Goal: Check status: Check status

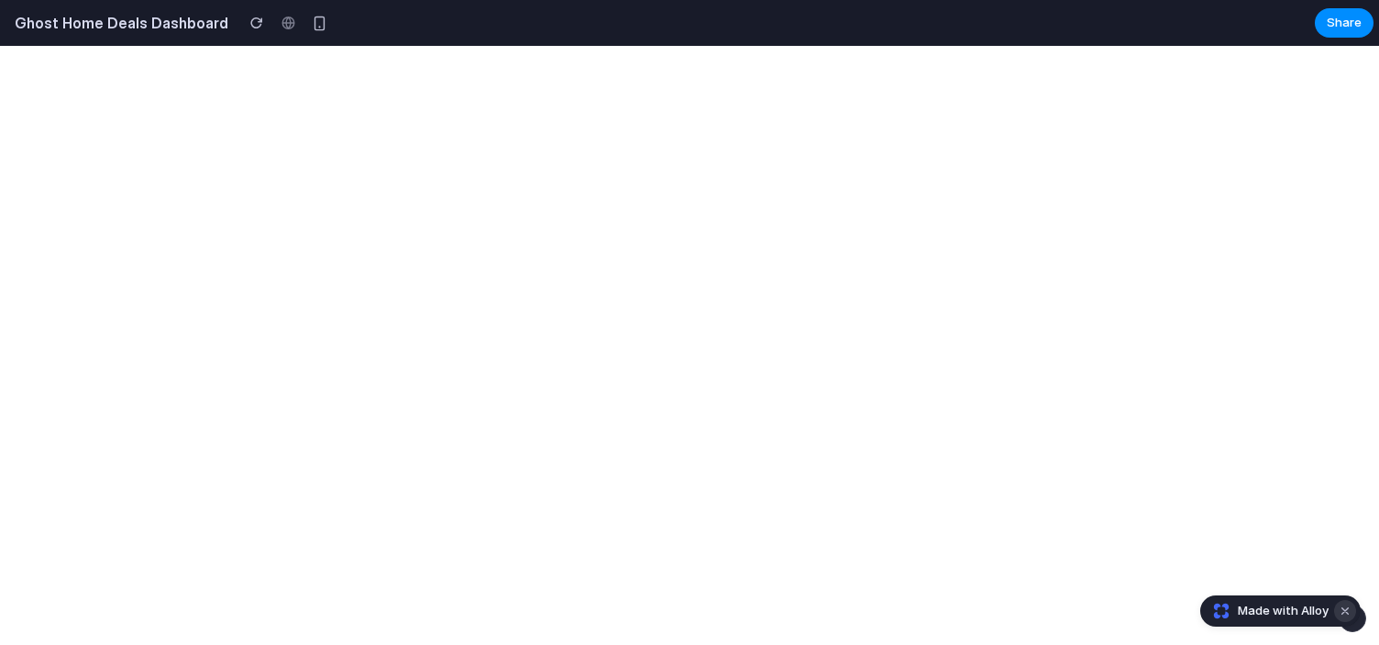
click at [1347, 613] on button "Dismiss watermark" at bounding box center [1345, 611] width 22 height 22
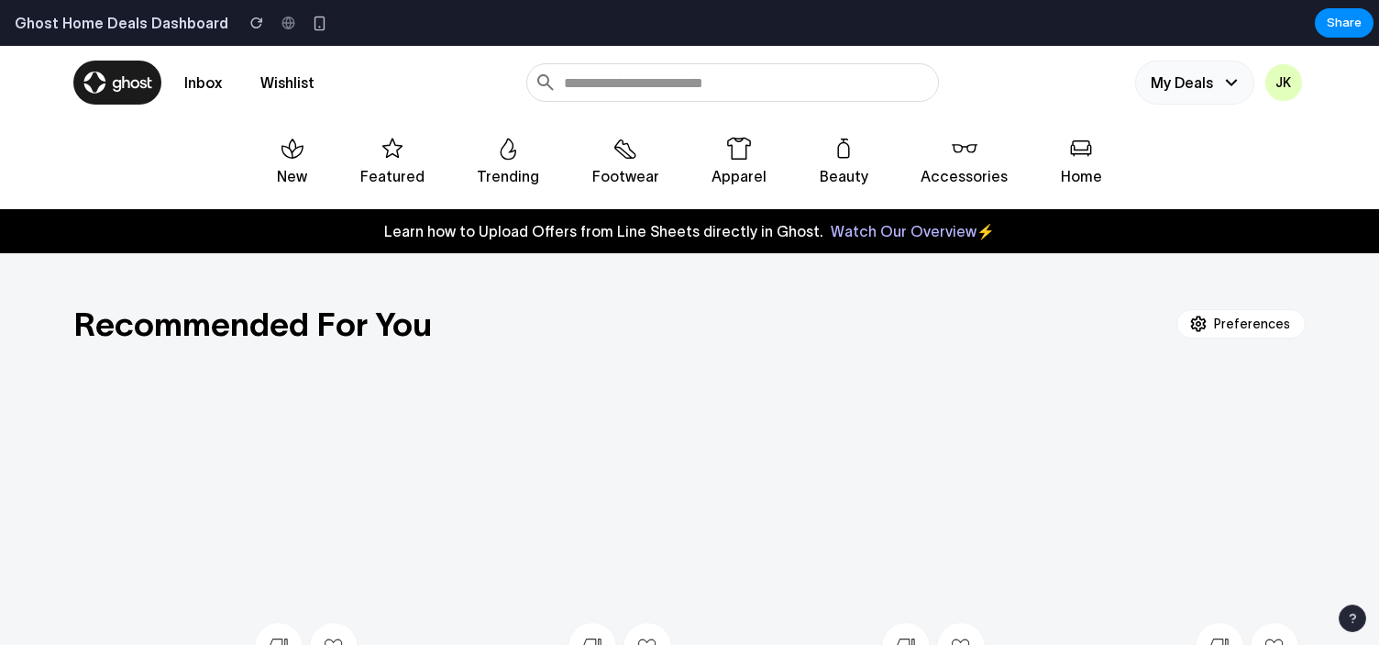
click at [1178, 81] on button "My Deals" at bounding box center [1194, 83] width 119 height 44
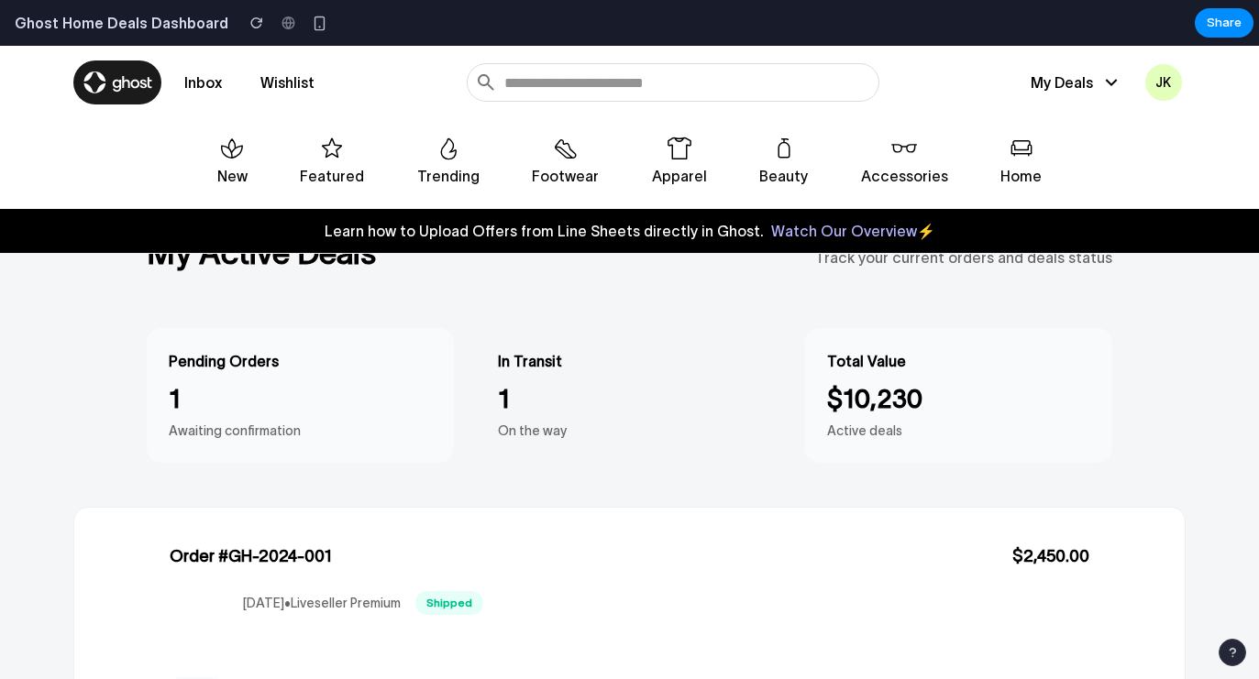
scroll to position [95, 0]
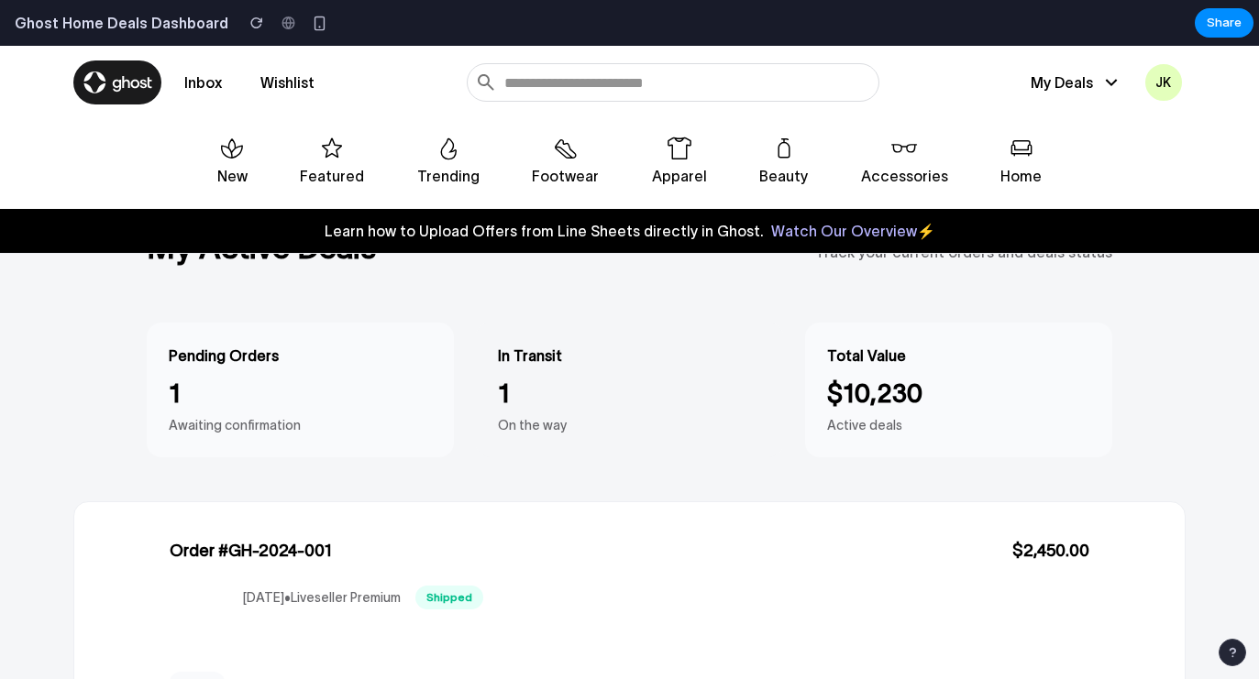
click at [303, 414] on div "Pending Orders 1 Awaiting confirmation" at bounding box center [300, 390] width 263 height 91
click at [530, 419] on p "On the way" at bounding box center [629, 425] width 263 height 19
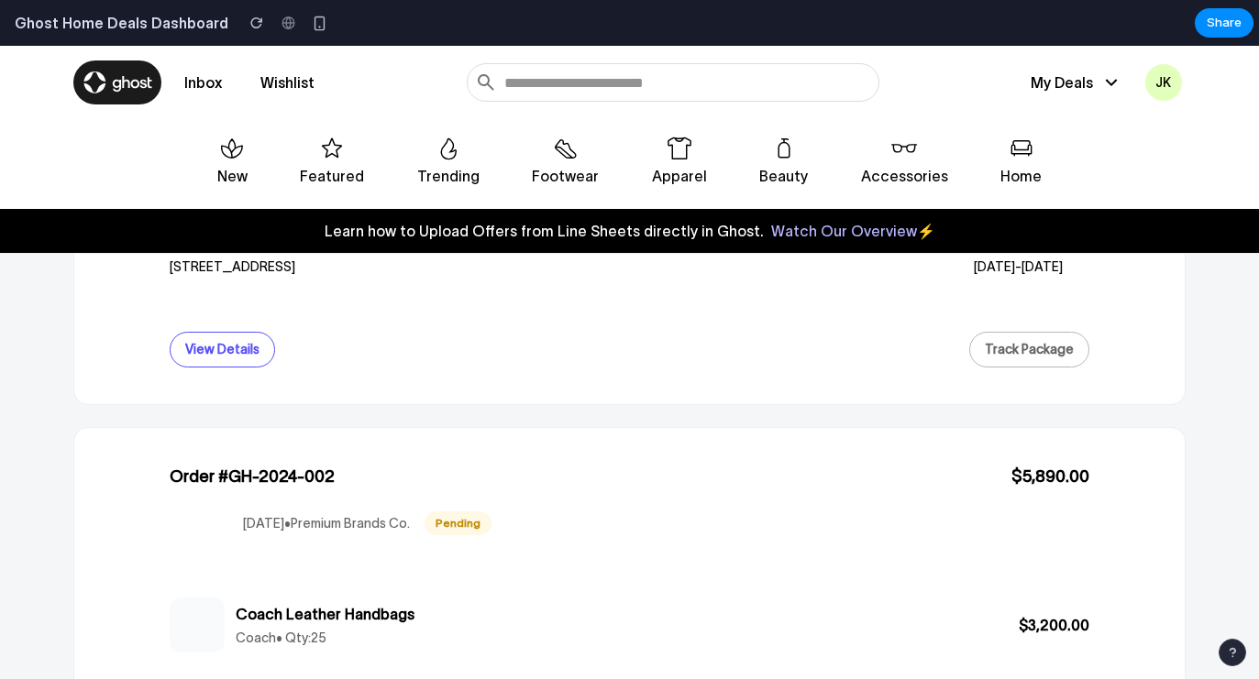
scroll to position [730, 0]
